Goal: Task Accomplishment & Management: Complete application form

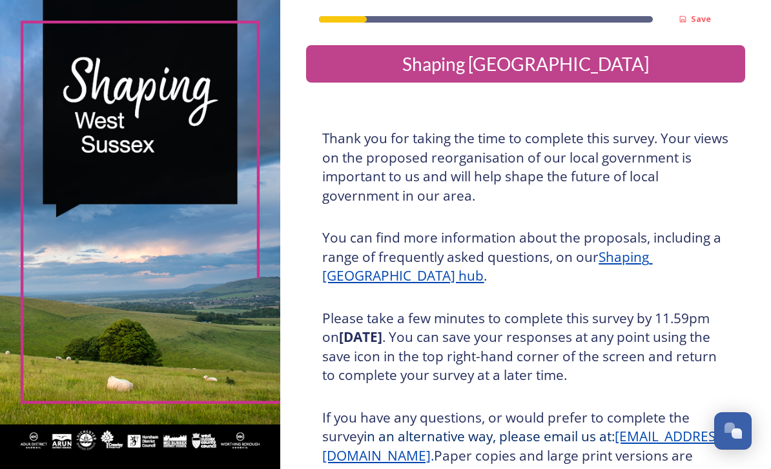
click at [581, 66] on div "Shaping [GEOGRAPHIC_DATA]" at bounding box center [525, 63] width 429 height 27
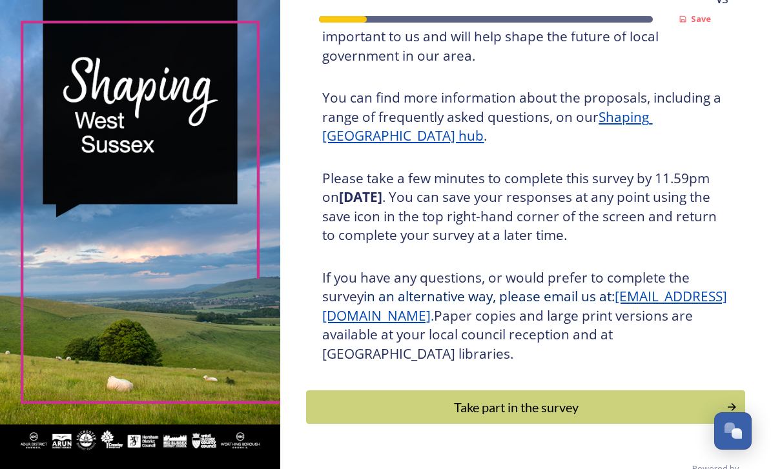
scroll to position [139, 0]
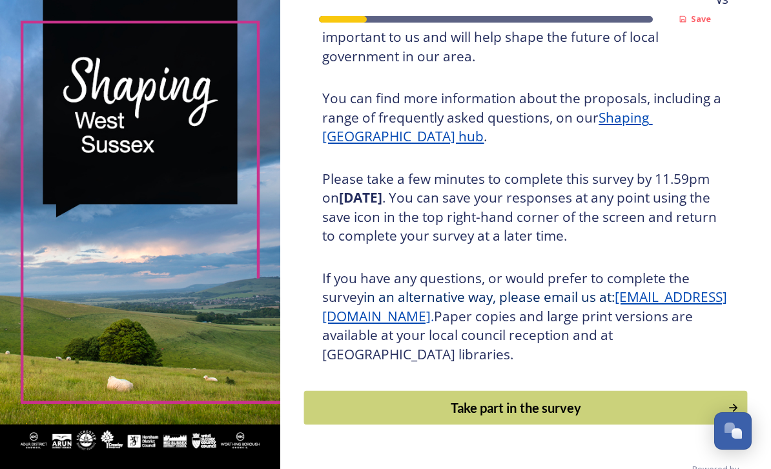
click at [501, 418] on div "Take part in the survey" at bounding box center [516, 407] width 410 height 19
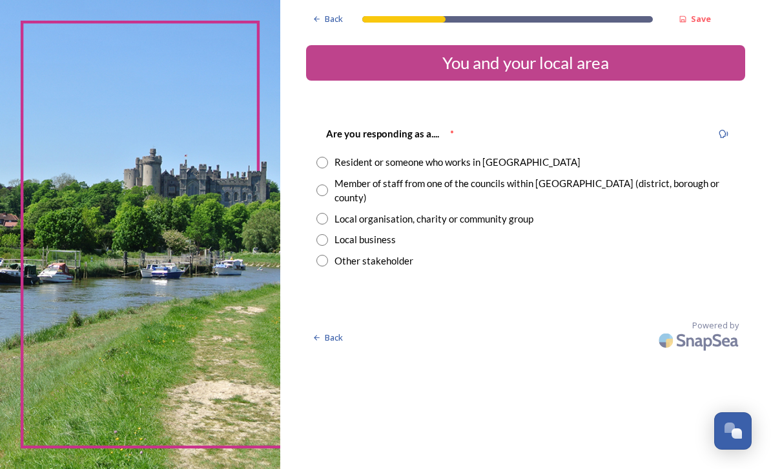
click at [328, 167] on input "radio" at bounding box center [322, 163] width 12 height 12
radio input "true"
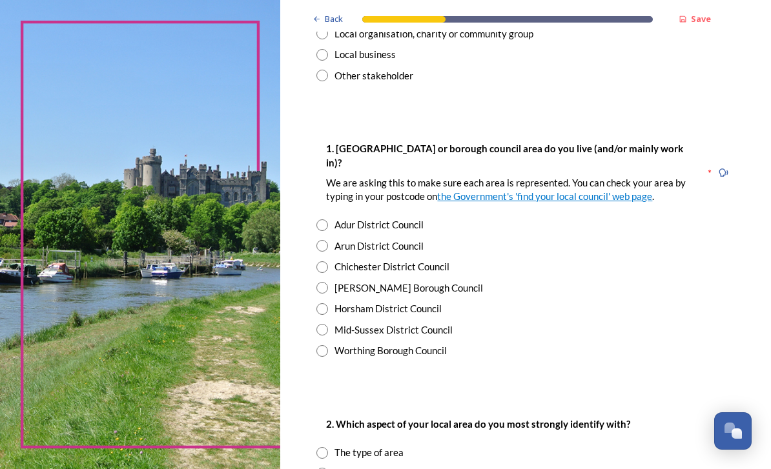
scroll to position [187, 0]
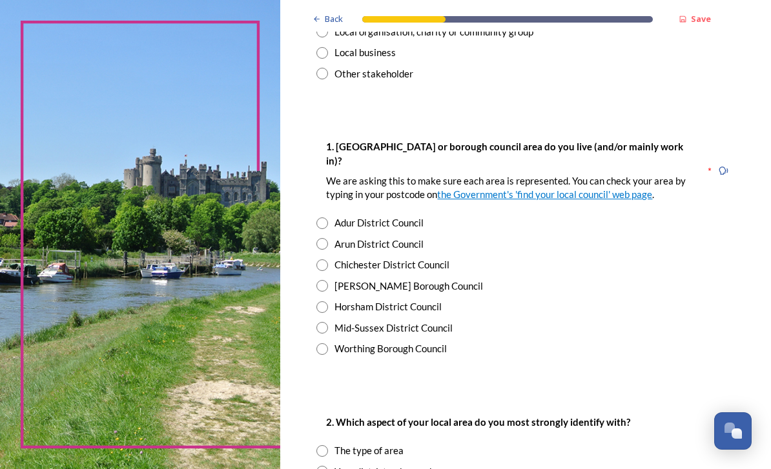
click at [360, 322] on div "Mid-Sussex District Council" at bounding box center [525, 328] width 418 height 15
radio input "true"
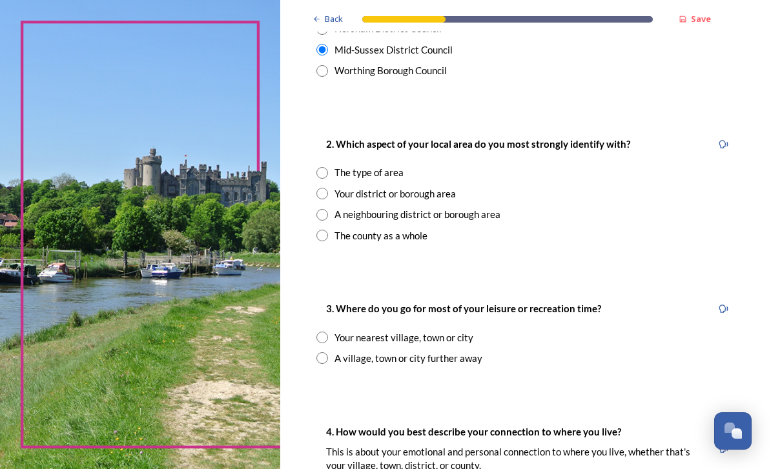
scroll to position [466, 0]
click at [328, 167] on input "radio" at bounding box center [322, 173] width 12 height 12
radio input "true"
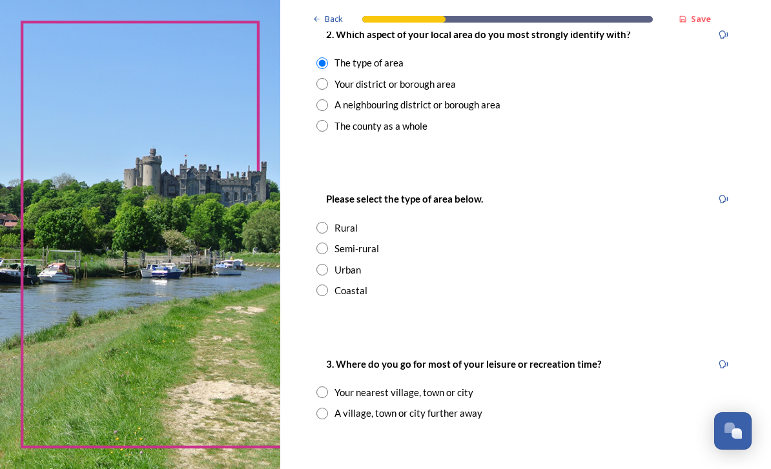
scroll to position [575, 0]
click at [328, 222] on input "radio" at bounding box center [322, 228] width 12 height 12
radio input "true"
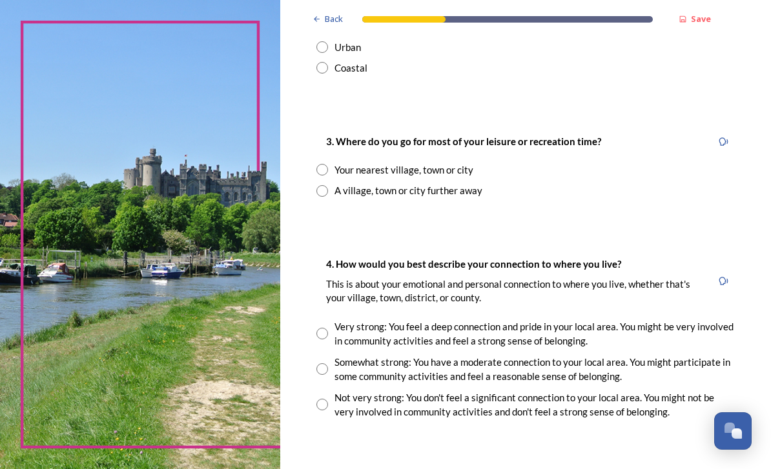
scroll to position [798, 0]
click at [328, 164] on input "radio" at bounding box center [322, 170] width 12 height 12
radio input "true"
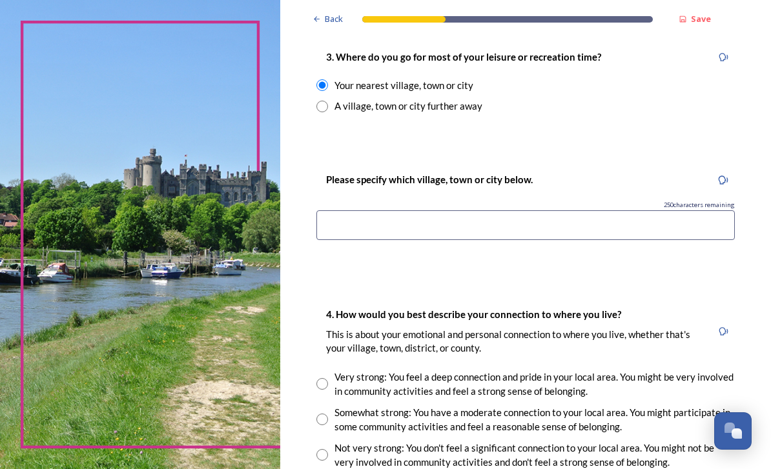
scroll to position [883, 0]
click at [511, 214] on input at bounding box center [525, 225] width 418 height 30
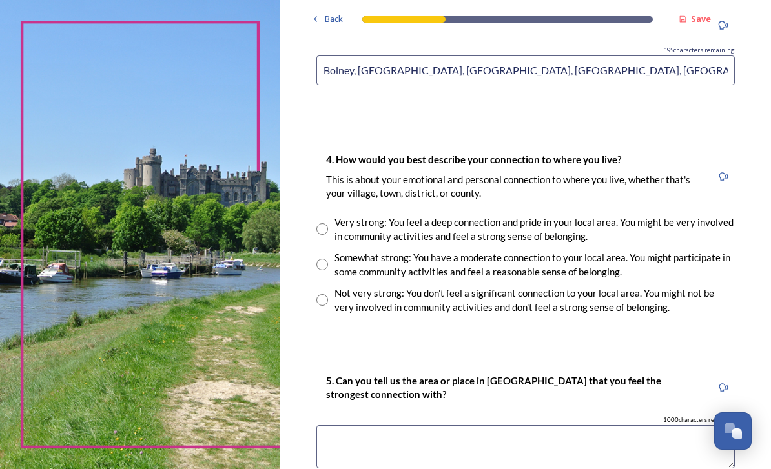
scroll to position [1038, 0]
type input "Bolney, [GEOGRAPHIC_DATA], [GEOGRAPHIC_DATA], [GEOGRAPHIC_DATA], [GEOGRAPHIC_DA…"
click at [328, 223] on input "radio" at bounding box center [322, 229] width 12 height 12
radio input "true"
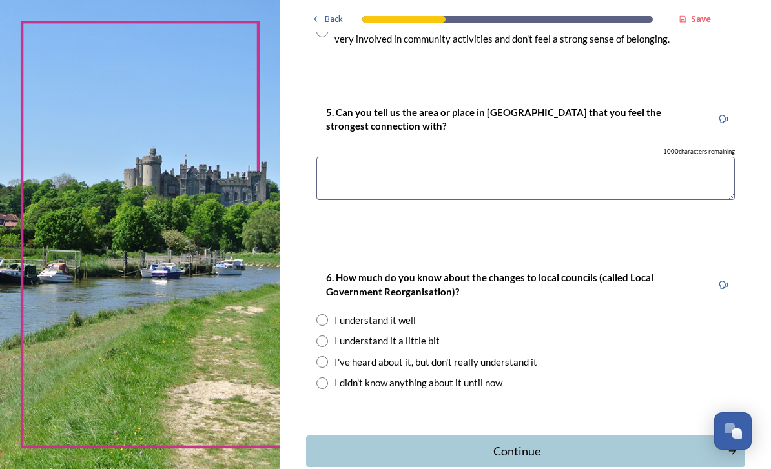
scroll to position [1306, 0]
click at [394, 161] on textarea at bounding box center [525, 178] width 418 height 43
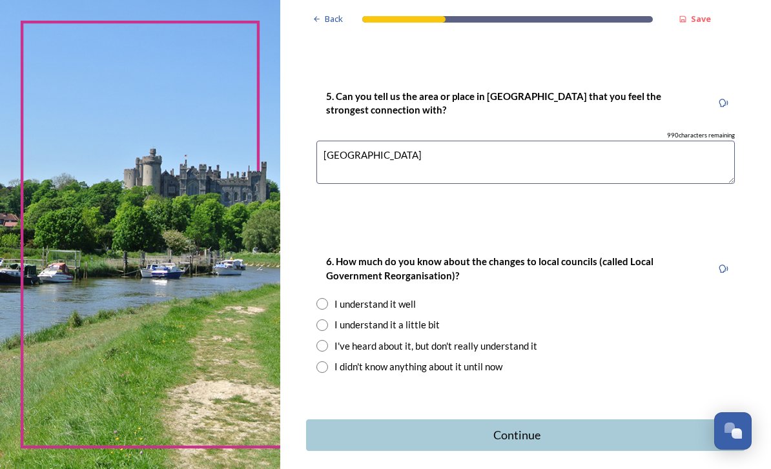
scroll to position [1322, 0]
type textarea "[GEOGRAPHIC_DATA]"
click at [328, 299] on input "radio" at bounding box center [322, 305] width 12 height 12
radio input "true"
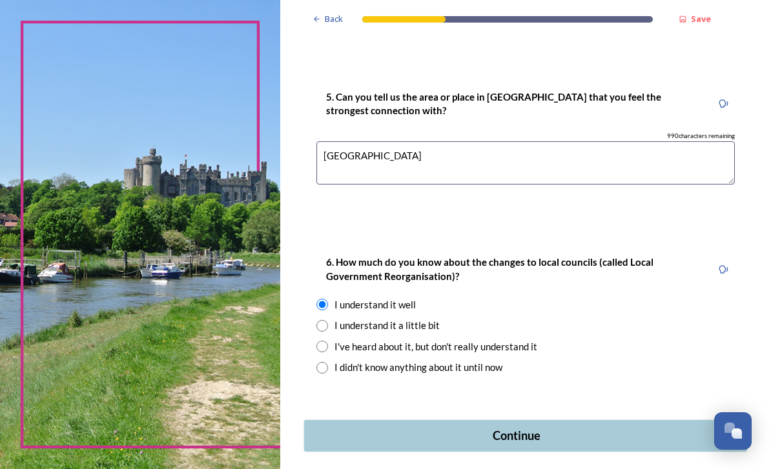
click at [545, 427] on div "Continue" at bounding box center [516, 435] width 411 height 17
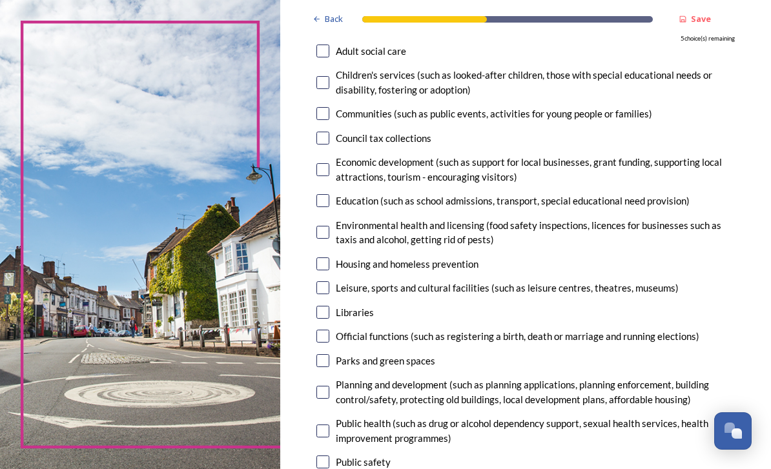
scroll to position [169, 0]
click at [329, 163] on input "checkbox" at bounding box center [322, 169] width 13 height 13
checkbox input "true"
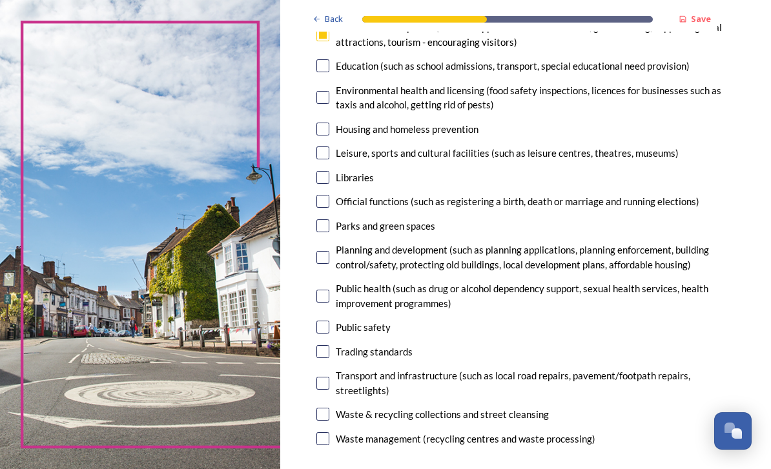
scroll to position [303, 0]
click at [360, 243] on div "Planning and development (such as planning applications, planning enforcement, …" at bounding box center [525, 257] width 418 height 29
checkbox input "true"
click at [329, 408] on input "checkbox" at bounding box center [322, 414] width 13 height 13
checkbox input "true"
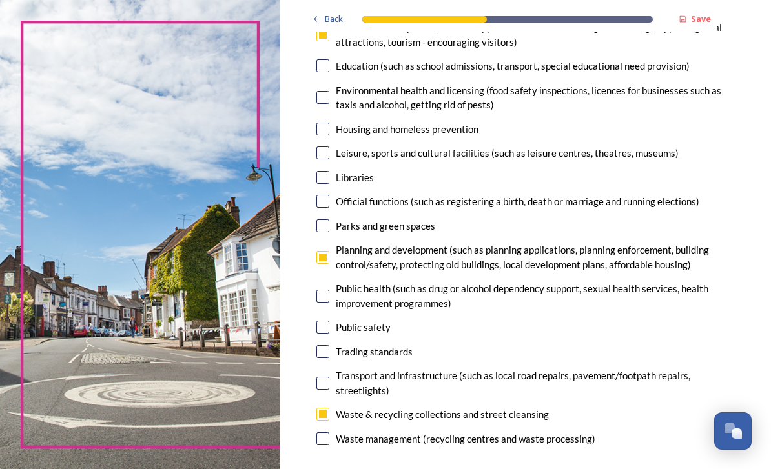
click at [329, 377] on input "checkbox" at bounding box center [322, 383] width 13 height 13
checkbox input "true"
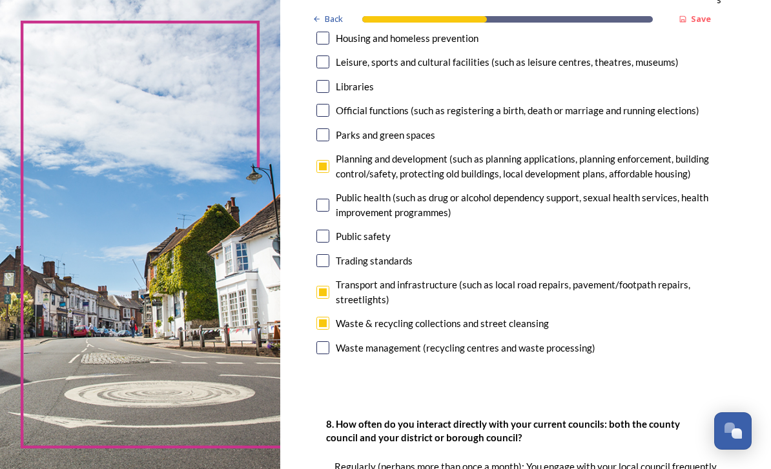
scroll to position [394, 0]
click at [329, 342] on input "checkbox" at bounding box center [322, 348] width 13 height 13
checkbox input "true"
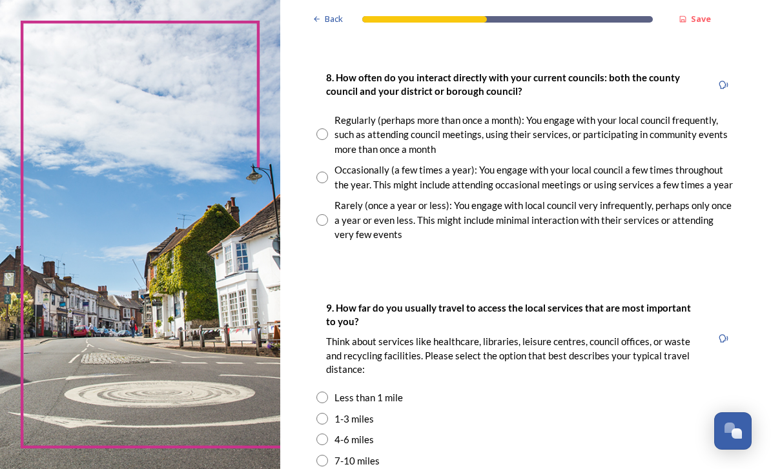
scroll to position [741, 0]
click at [354, 113] on div "Regularly (perhaps more than once a month): You engage with your local council …" at bounding box center [525, 135] width 418 height 44
radio input "true"
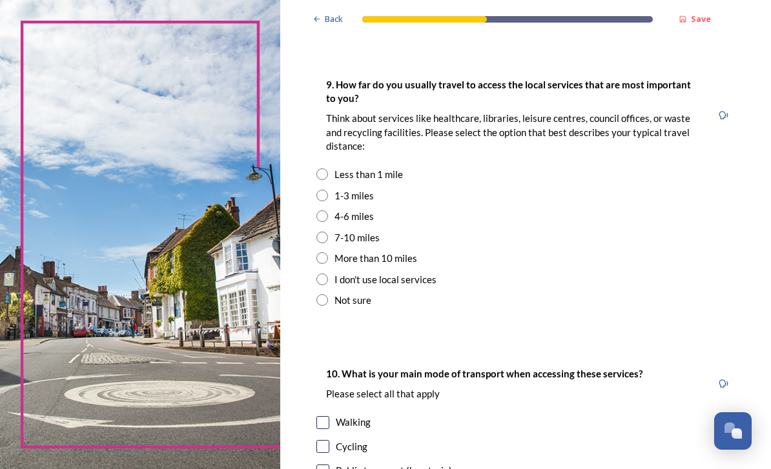
scroll to position [965, 0]
click at [328, 210] on input "radio" at bounding box center [322, 216] width 12 height 12
radio input "true"
click at [328, 232] on input "radio" at bounding box center [322, 238] width 12 height 12
radio input "true"
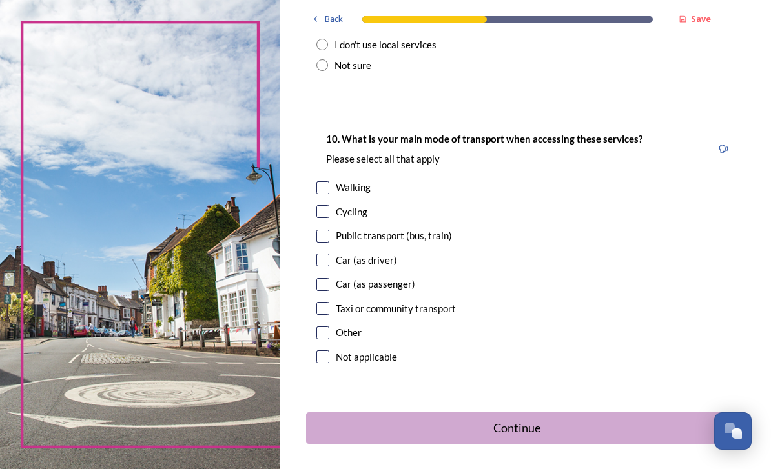
scroll to position [1200, 0]
click at [329, 254] on input "checkbox" at bounding box center [322, 260] width 13 height 13
checkbox input "true"
click at [329, 278] on input "checkbox" at bounding box center [322, 284] width 13 height 13
checkbox input "true"
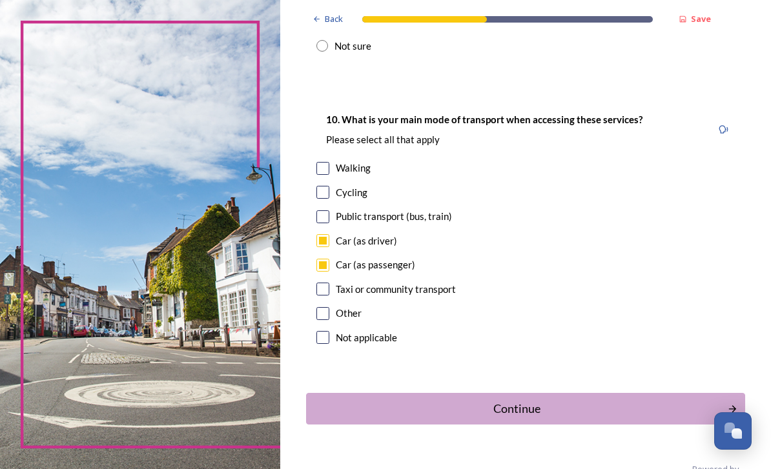
scroll to position [1218, 0]
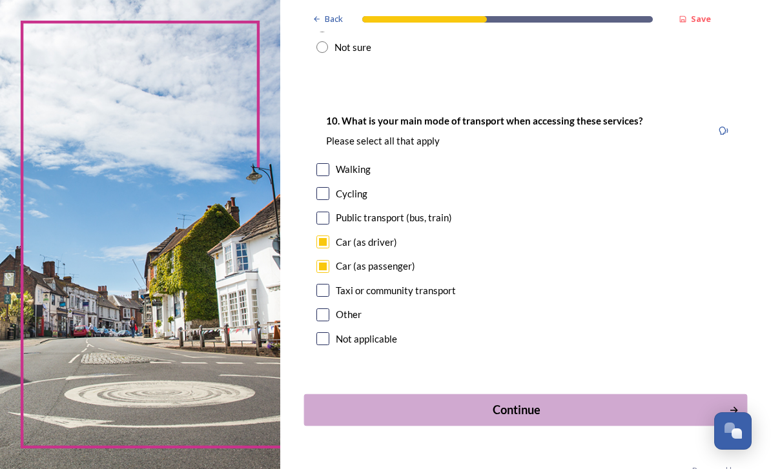
click at [528, 402] on div "Continue" at bounding box center [516, 410] width 411 height 17
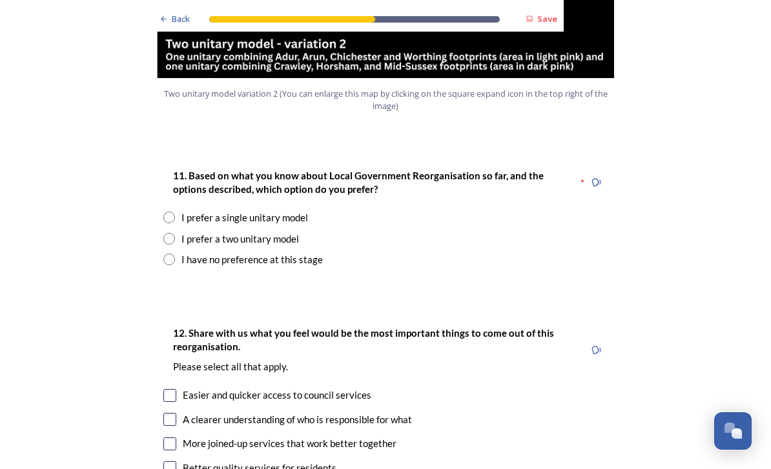
scroll to position [1639, 0]
click at [167, 212] on input "radio" at bounding box center [169, 218] width 12 height 12
radio input "true"
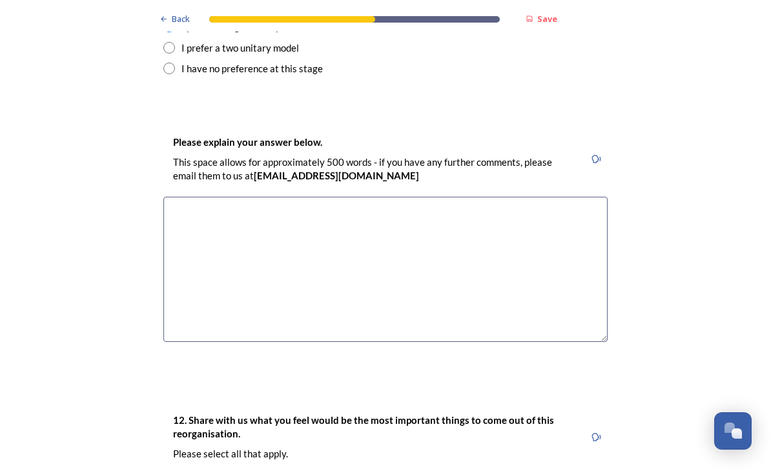
scroll to position [1830, 0]
click at [201, 196] on textarea at bounding box center [385, 268] width 444 height 145
click at [267, 196] on textarea "[GEOGRAPHIC_DATA] is effectively already a single governed a" at bounding box center [385, 268] width 444 height 145
click at [356, 196] on textarea "West Sussex is already a single governed a" at bounding box center [385, 268] width 444 height 145
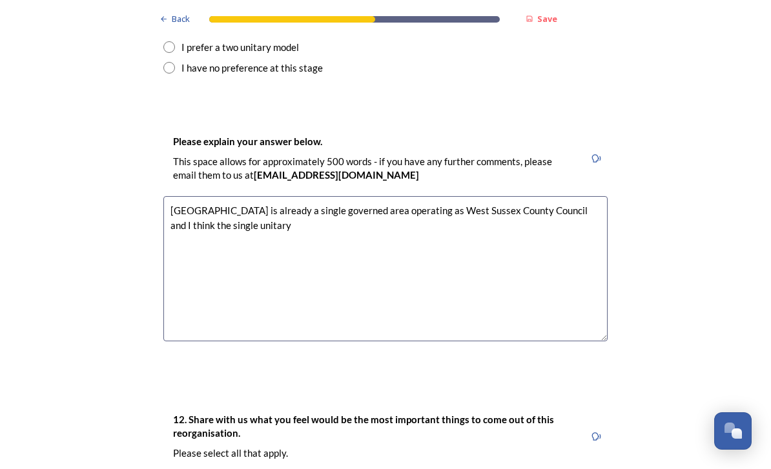
click at [536, 196] on textarea "[GEOGRAPHIC_DATA] is already a single governed area operating as West Sussex Co…" at bounding box center [385, 268] width 444 height 145
click at [442, 196] on textarea "[GEOGRAPHIC_DATA] is already a single governed area operating as West Sussex Co…" at bounding box center [385, 268] width 444 height 145
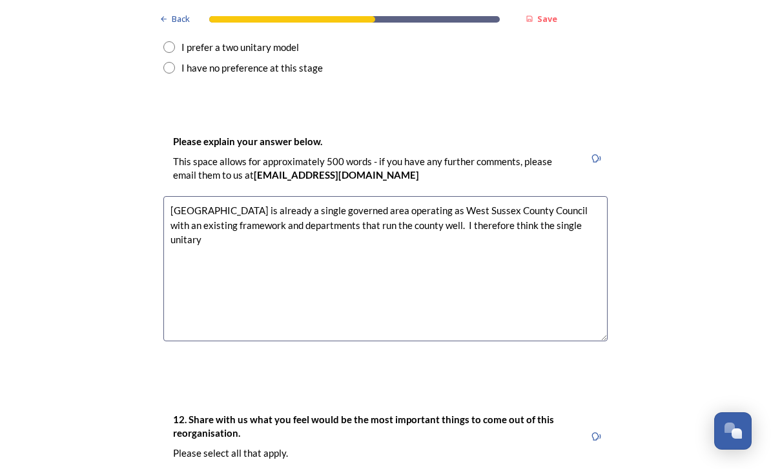
click at [590, 196] on textarea "[GEOGRAPHIC_DATA] is already a single governed area operating as West Sussex Co…" at bounding box center [385, 268] width 444 height 145
click at [292, 196] on textarea "[GEOGRAPHIC_DATA] is already a single governed area operating as West Sussex Co…" at bounding box center [385, 268] width 444 height 145
click at [248, 196] on textarea "[GEOGRAPHIC_DATA] is already a single governed area operating as West Sussex Co…" at bounding box center [385, 268] width 444 height 145
click at [326, 196] on textarea "[GEOGRAPHIC_DATA] is already a single governed area operating as West Sussex Co…" at bounding box center [385, 268] width 444 height 145
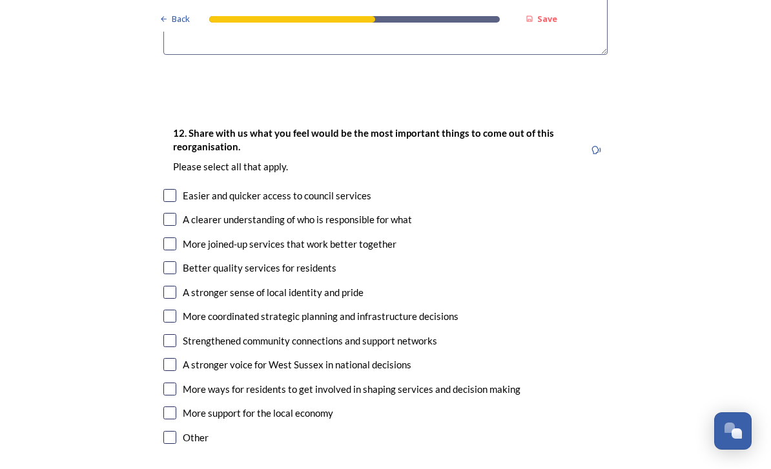
scroll to position [2123, 0]
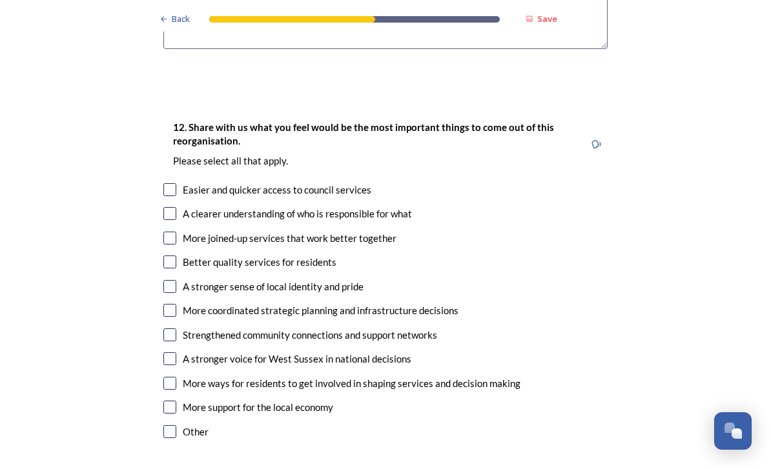
type textarea "[GEOGRAPHIC_DATA] is already a single governed area operating as West Sussex Co…"
click at [169, 207] on input "checkbox" at bounding box center [169, 213] width 13 height 13
checkbox input "true"
click at [170, 232] on input "checkbox" at bounding box center [169, 238] width 13 height 13
checkbox input "true"
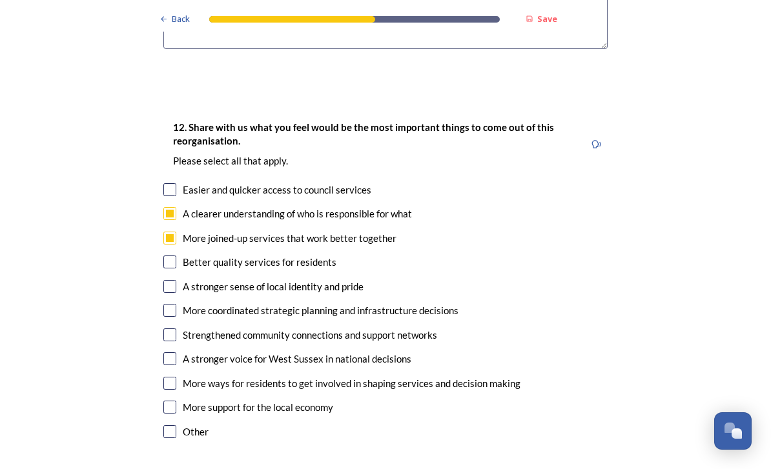
click at [172, 256] on input "checkbox" at bounding box center [169, 262] width 13 height 13
checkbox input "true"
click at [173, 280] on input "checkbox" at bounding box center [169, 286] width 13 height 13
checkbox input "true"
click at [163, 304] on input "checkbox" at bounding box center [169, 310] width 13 height 13
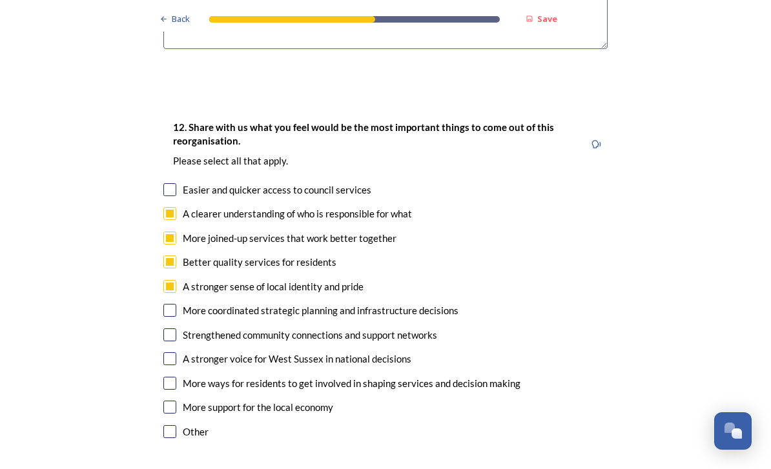
checkbox input "true"
click at [170, 329] on input "checkbox" at bounding box center [169, 335] width 13 height 13
checkbox input "true"
click at [169, 353] on input "checkbox" at bounding box center [169, 359] width 13 height 13
checkbox input "true"
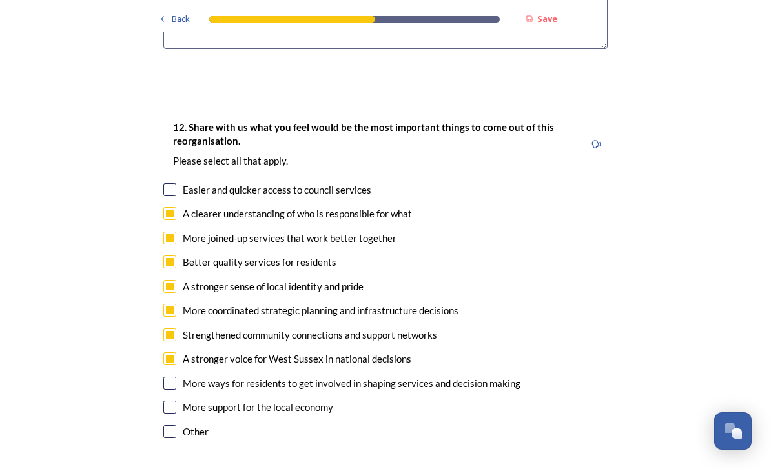
click at [165, 401] on input "checkbox" at bounding box center [169, 407] width 13 height 13
checkbox input "true"
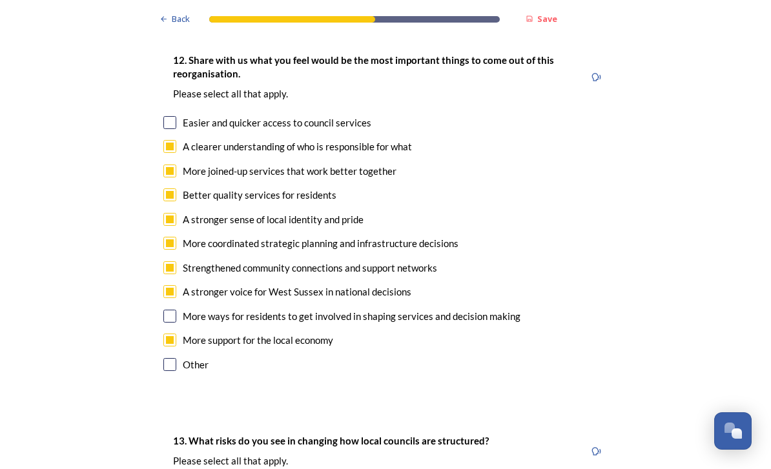
scroll to position [2190, 0]
click at [174, 116] on input "checkbox" at bounding box center [169, 122] width 13 height 13
checkbox input "true"
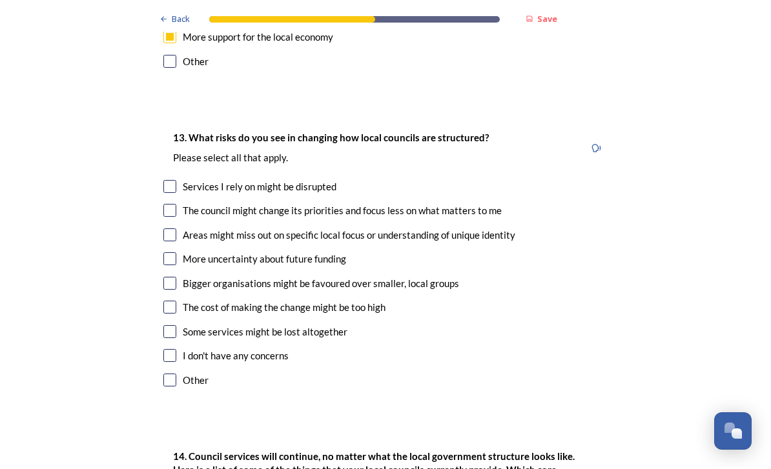
scroll to position [2494, 0]
click at [173, 179] on input "checkbox" at bounding box center [169, 185] width 13 height 13
checkbox input "true"
click at [176, 228] on input "checkbox" at bounding box center [169, 234] width 13 height 13
checkbox input "true"
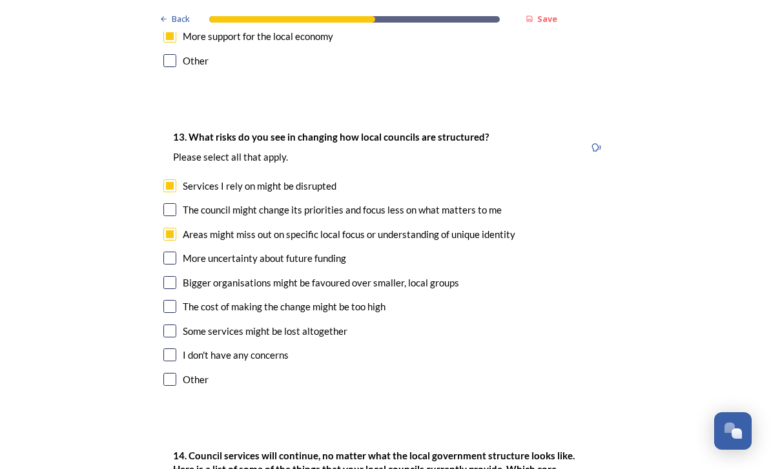
click at [176, 300] on input "checkbox" at bounding box center [169, 306] width 13 height 13
checkbox input "true"
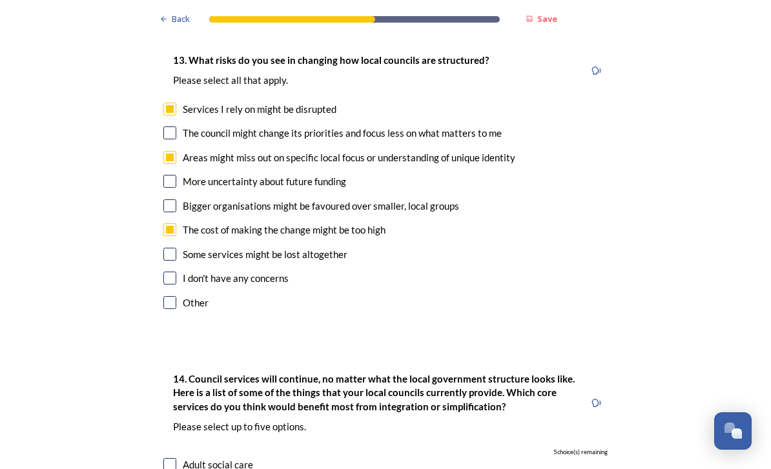
scroll to position [2571, 0]
click at [173, 200] on input "checkbox" at bounding box center [169, 206] width 13 height 13
checkbox input "true"
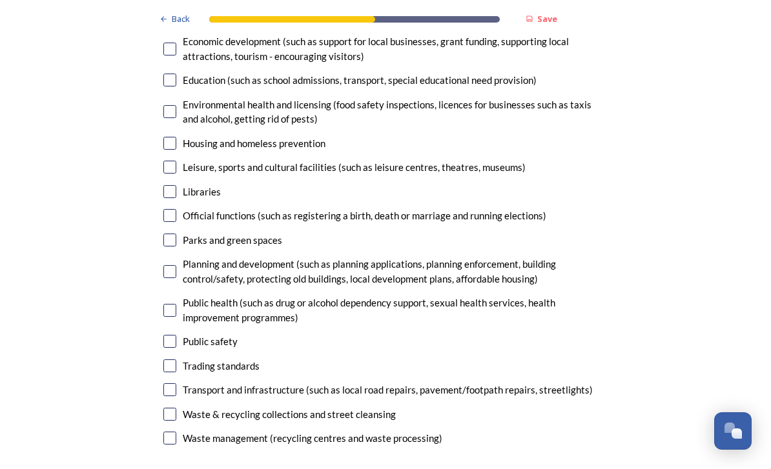
scroll to position [3106, 0]
click at [168, 265] on input "checkbox" at bounding box center [169, 271] width 13 height 13
checkbox input "true"
click at [172, 383] on input "checkbox" at bounding box center [169, 389] width 13 height 13
checkbox input "true"
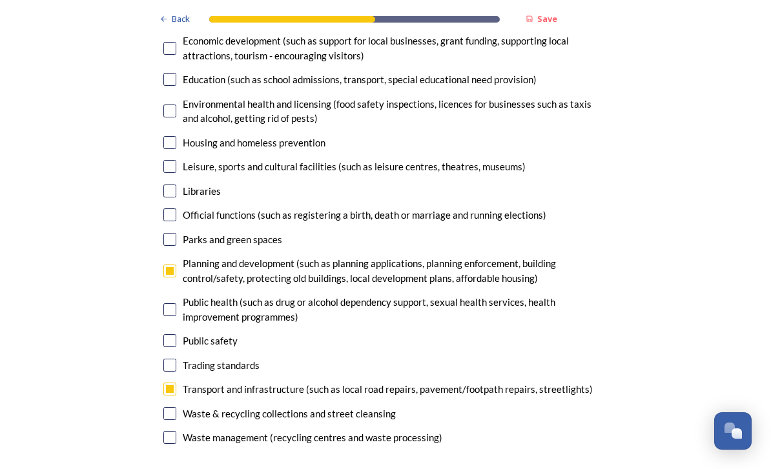
click at [170, 407] on input "checkbox" at bounding box center [169, 413] width 13 height 13
checkbox input "true"
click at [167, 431] on input "checkbox" at bounding box center [169, 437] width 13 height 13
click at [168, 431] on input "checkbox" at bounding box center [169, 437] width 13 height 13
checkbox input "false"
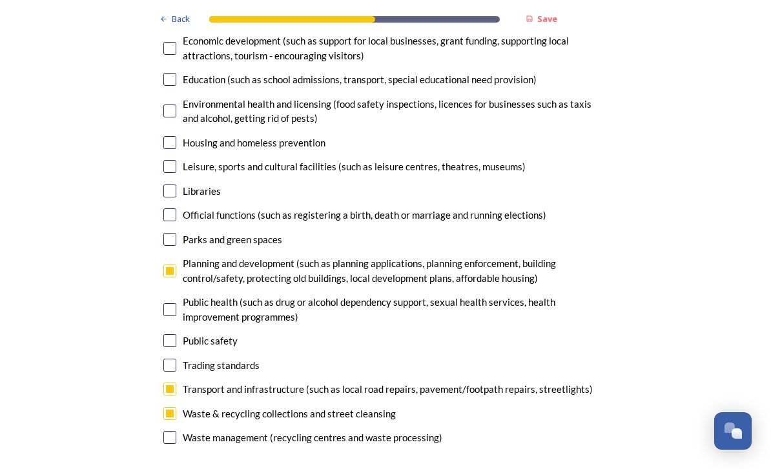
click at [174, 407] on input "checkbox" at bounding box center [169, 413] width 13 height 13
checkbox input "false"
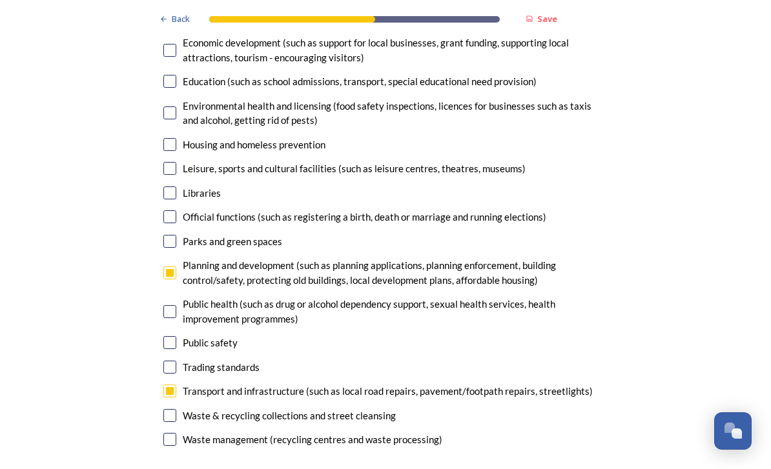
scroll to position [3104, 0]
click at [168, 336] on input "checkbox" at bounding box center [169, 342] width 13 height 13
checkbox input "true"
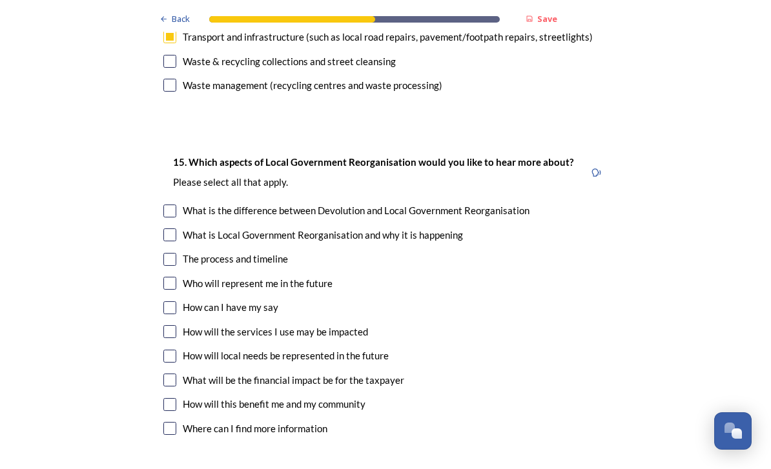
scroll to position [3459, 0]
click at [170, 276] on input "checkbox" at bounding box center [169, 282] width 13 height 13
checkbox input "true"
click at [170, 301] on input "checkbox" at bounding box center [169, 307] width 13 height 13
click at [169, 301] on input "checkbox" at bounding box center [169, 307] width 13 height 13
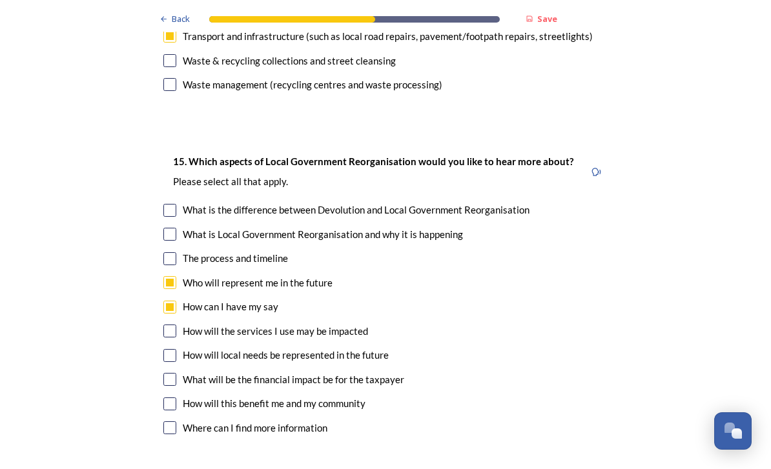
checkbox input "false"
click at [176, 349] on input "checkbox" at bounding box center [169, 355] width 13 height 13
checkbox input "true"
click at [172, 373] on input "checkbox" at bounding box center [169, 379] width 13 height 13
checkbox input "true"
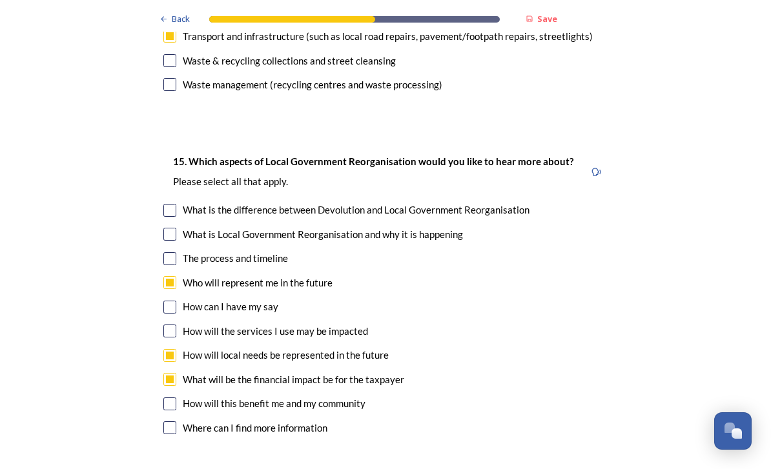
click at [176, 398] on input "checkbox" at bounding box center [169, 404] width 13 height 13
checkbox input "true"
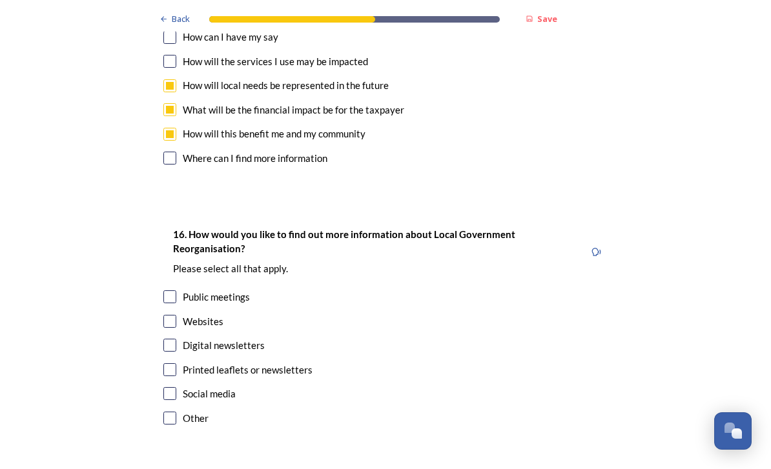
scroll to position [3728, 0]
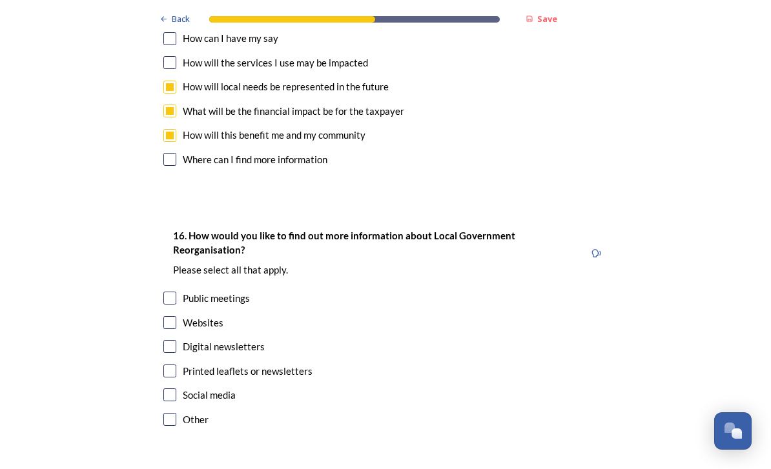
click at [173, 292] on input "checkbox" at bounding box center [169, 298] width 13 height 13
checkbox input "true"
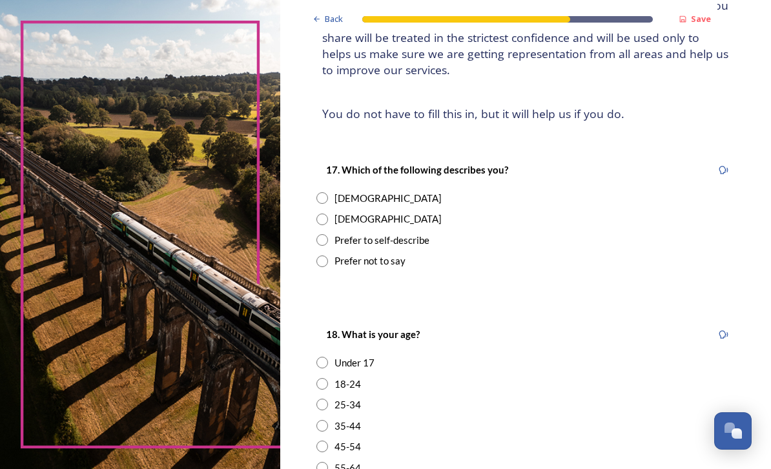
scroll to position [130, 0]
click at [345, 199] on div "[DEMOGRAPHIC_DATA]" at bounding box center [525, 198] width 418 height 15
radio input "true"
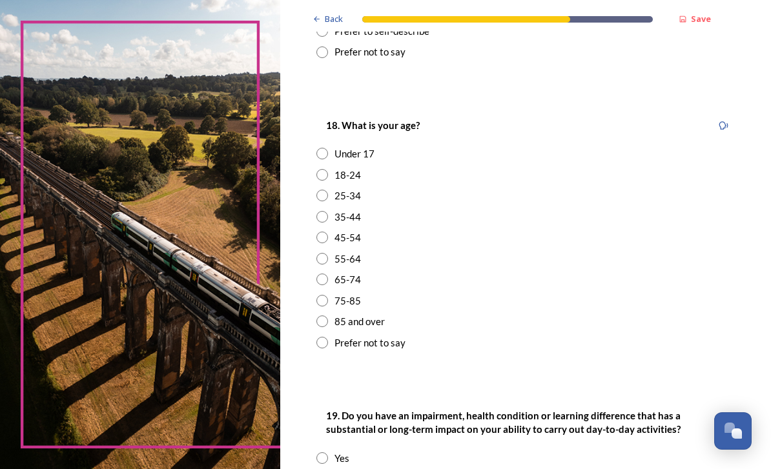
scroll to position [339, 0]
click at [328, 253] on input "radio" at bounding box center [322, 259] width 12 height 12
radio input "true"
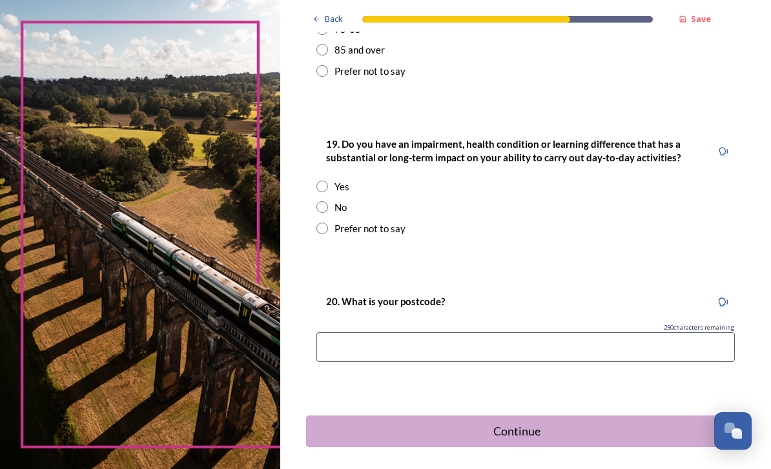
scroll to position [610, 0]
click at [328, 202] on input "radio" at bounding box center [322, 208] width 12 height 12
radio input "true"
click at [531, 333] on input at bounding box center [525, 348] width 418 height 30
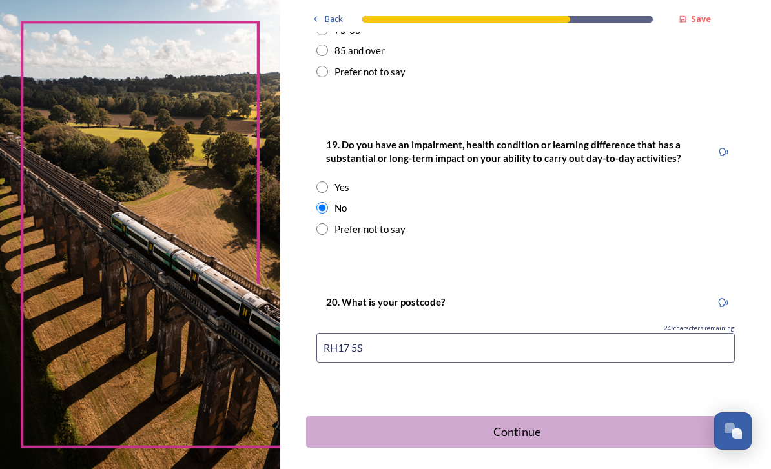
type input "RH17 5SG"
click at [549, 424] on div "Continue" at bounding box center [516, 432] width 411 height 17
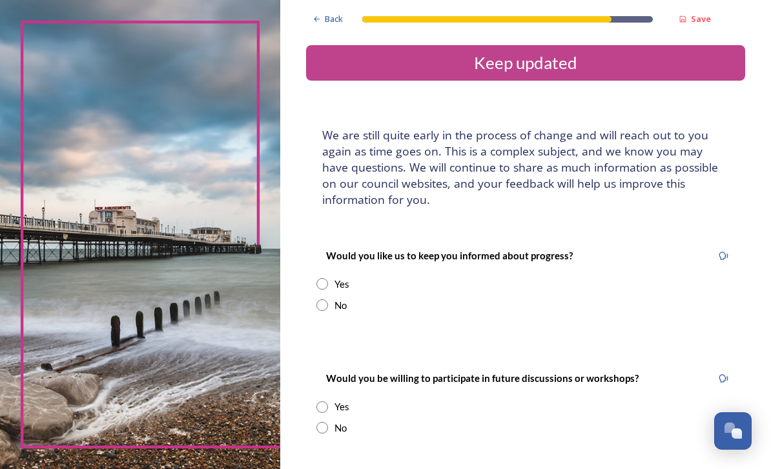
click at [328, 278] on input "radio" at bounding box center [322, 284] width 12 height 12
radio input "true"
click at [508, 400] on input at bounding box center [525, 415] width 418 height 30
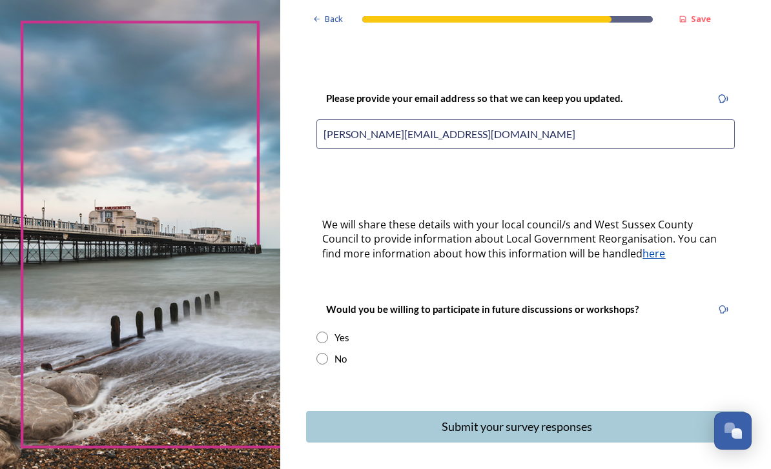
scroll to position [280, 0]
type input "[PERSON_NAME][EMAIL_ADDRESS][DOMAIN_NAME]"
click at [328, 333] on input "radio" at bounding box center [322, 339] width 12 height 12
radio input "true"
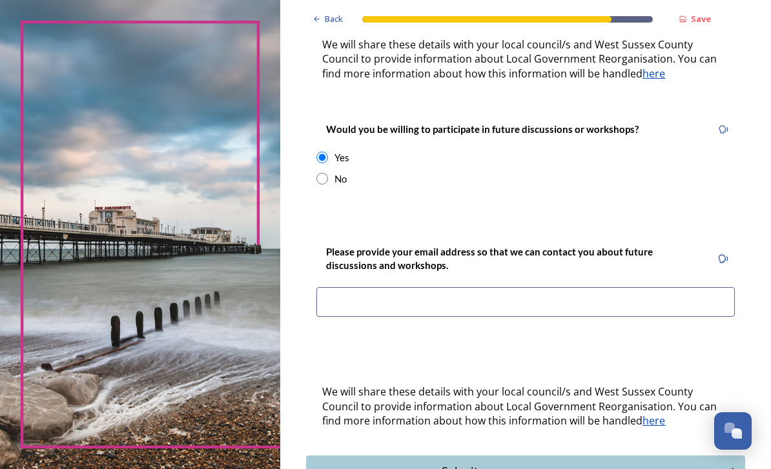
scroll to position [460, 0]
click at [506, 287] on input at bounding box center [525, 302] width 418 height 30
type input "[PERSON_NAME][EMAIL_ADDRESS][DOMAIN_NAME]"
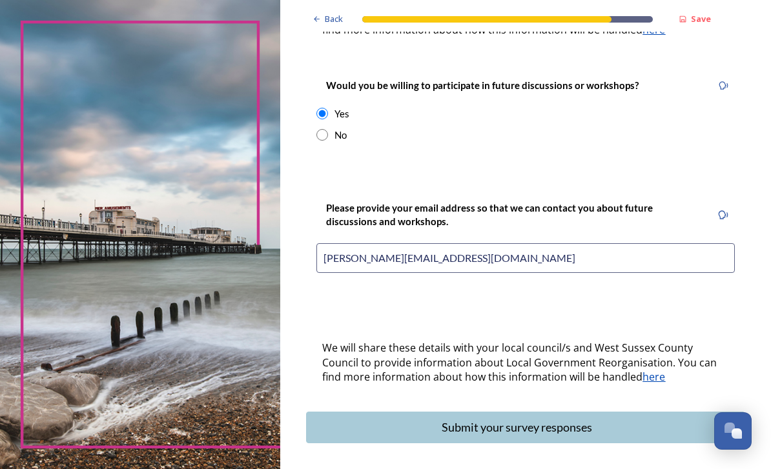
scroll to position [502, 0]
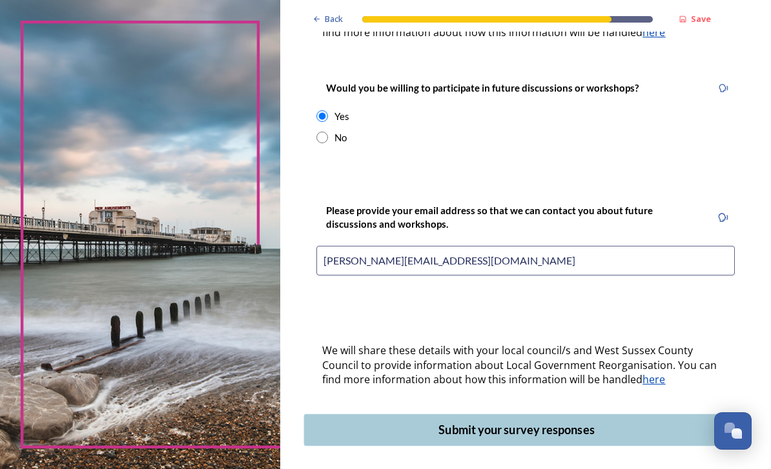
click at [568, 422] on div "Submit your survey responses" at bounding box center [516, 430] width 411 height 17
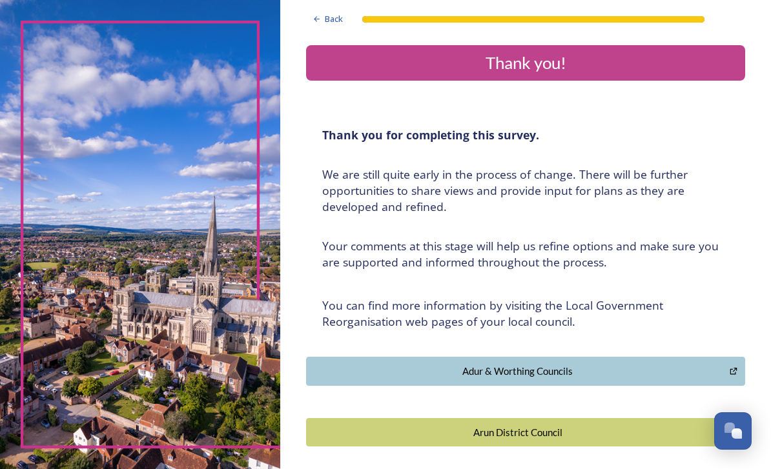
scroll to position [0, 0]
